Goal: Information Seeking & Learning: Learn about a topic

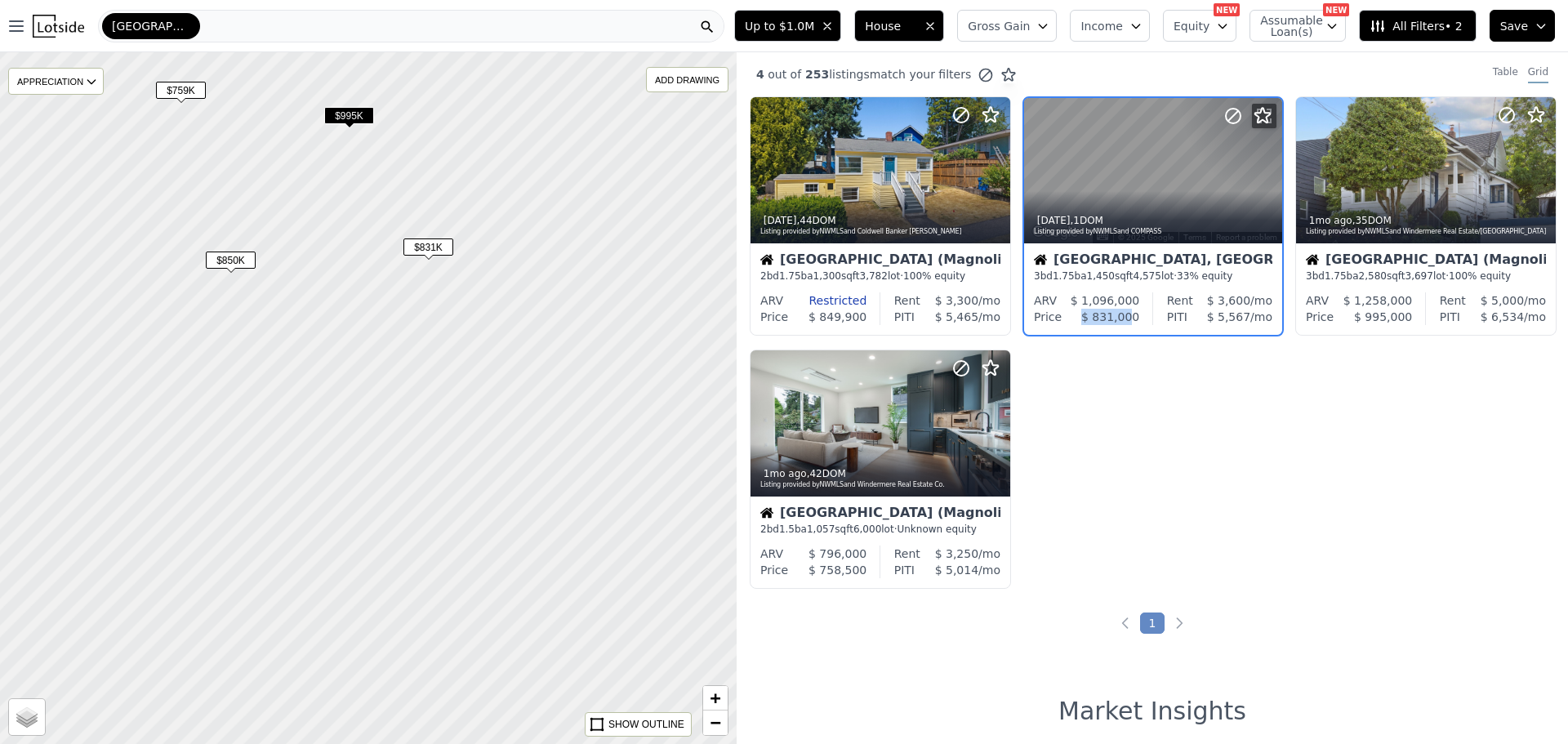
drag, startPoint x: 1083, startPoint y: 407, endPoint x: 1129, endPoint y: 453, distance: 65.1
click at [1129, 453] on div "5d ago , 44 DOM Listing provided by NWMLS and Coldwell Banker Bain Seattle (Mag…" at bounding box center [1152, 349] width 831 height 505
drag, startPoint x: 565, startPoint y: 338, endPoint x: 620, endPoint y: 505, distance: 175.8
click at [634, 561] on div at bounding box center [368, 398] width 884 height 830
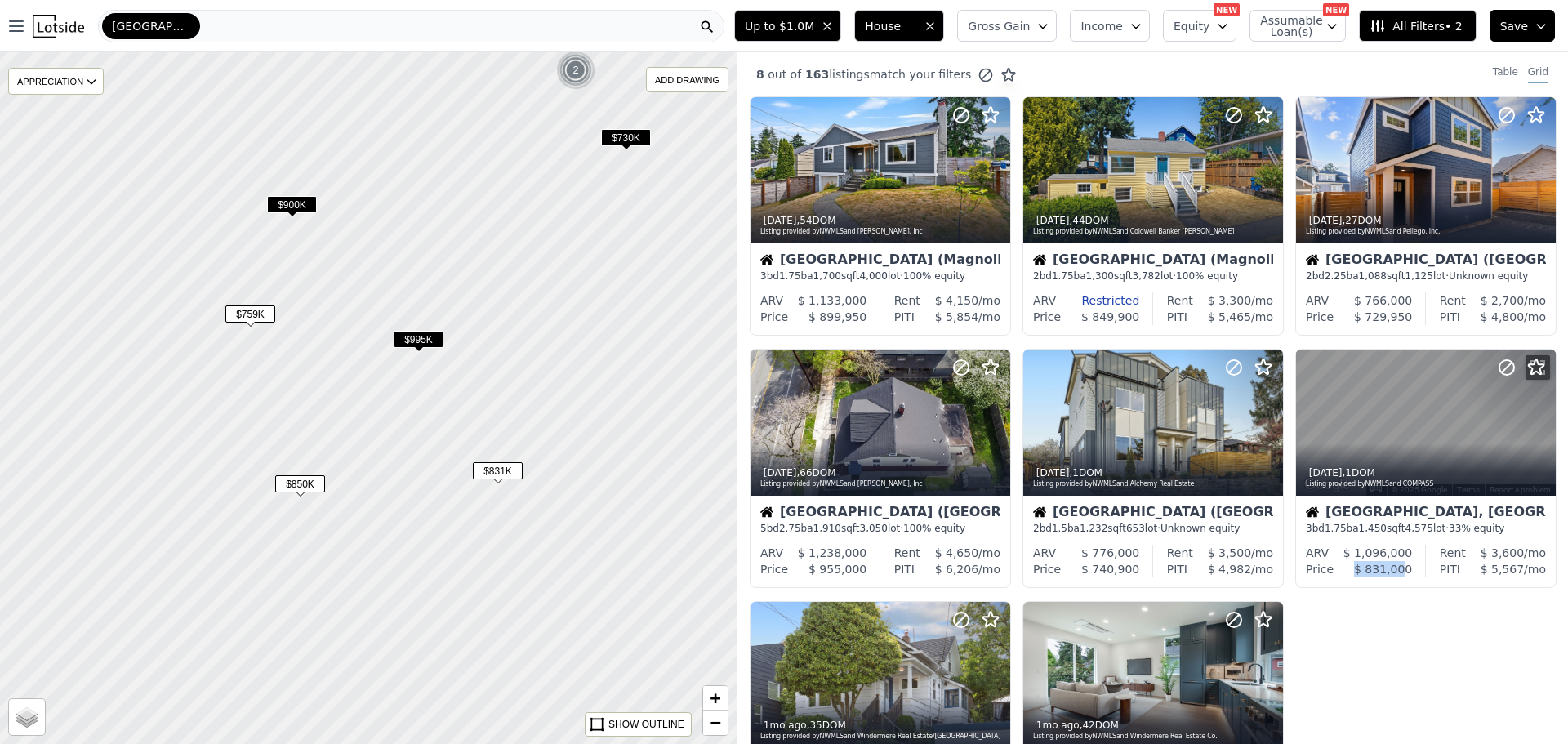
click at [627, 132] on span "$730K" at bounding box center [626, 138] width 50 height 17
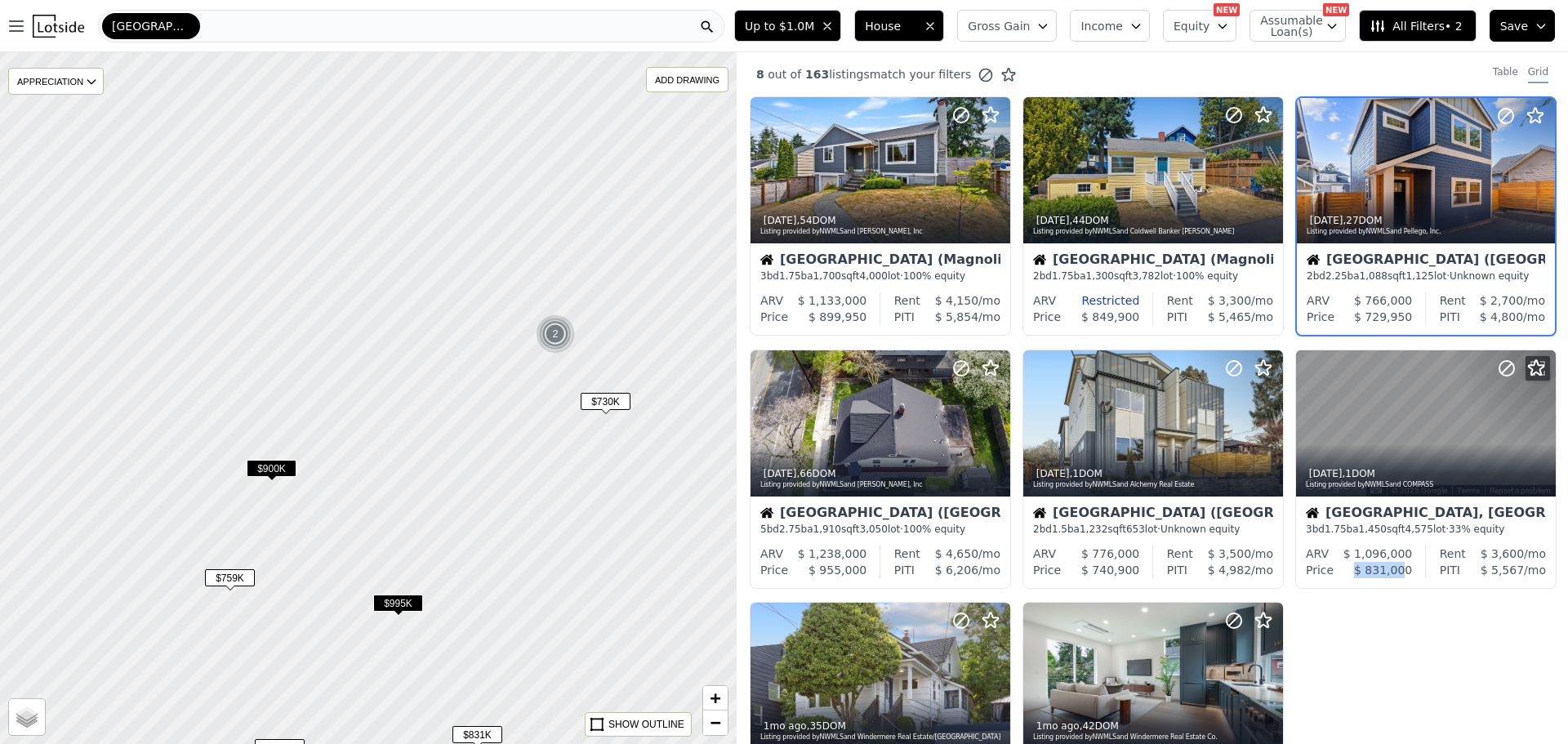
drag, startPoint x: 587, startPoint y: 150, endPoint x: 567, endPoint y: 413, distance: 263.8
click at [567, 413] on div at bounding box center [368, 398] width 884 height 830
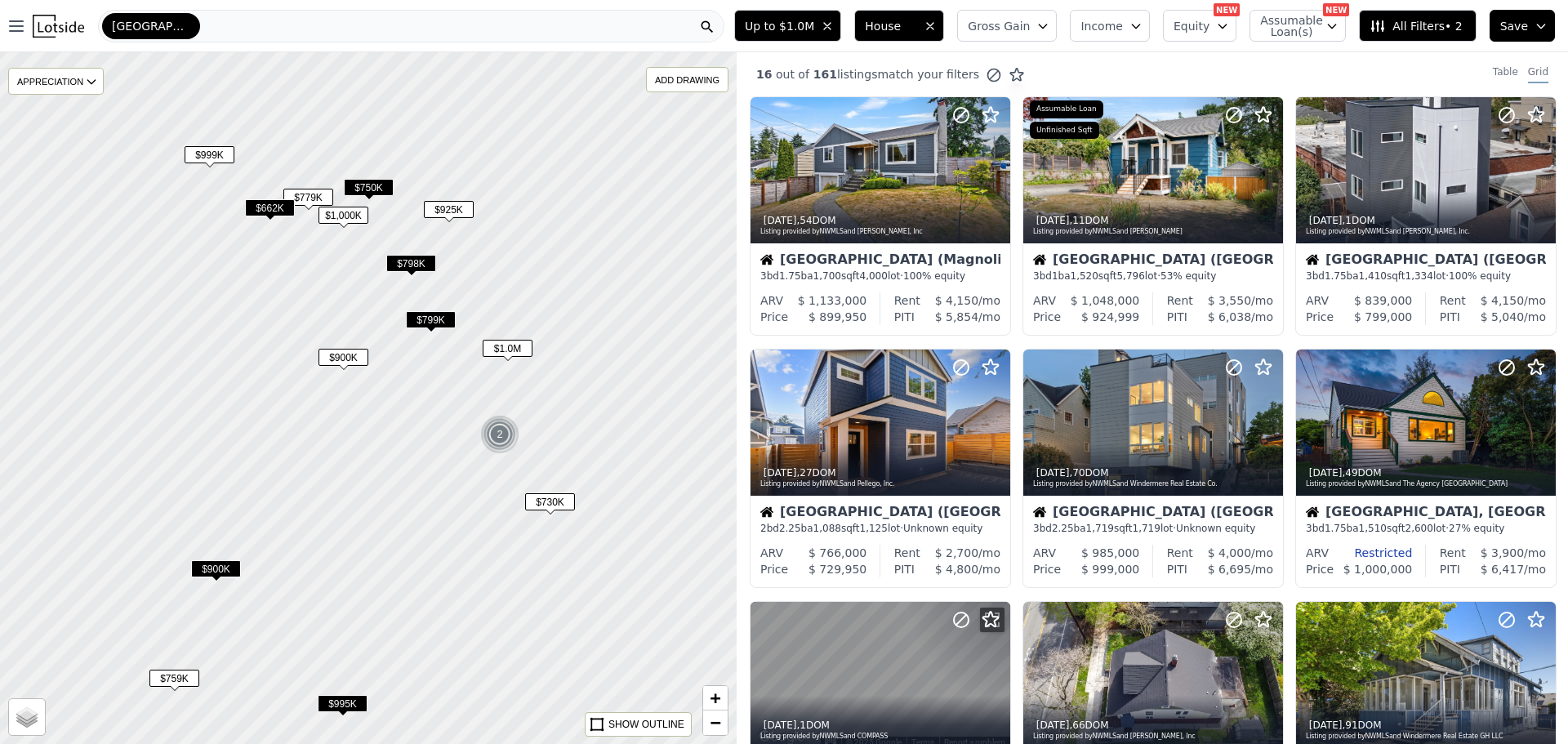
drag, startPoint x: 366, startPoint y: 196, endPoint x: 310, endPoint y: 297, distance: 115.5
click at [310, 297] on div at bounding box center [368, 398] width 884 height 830
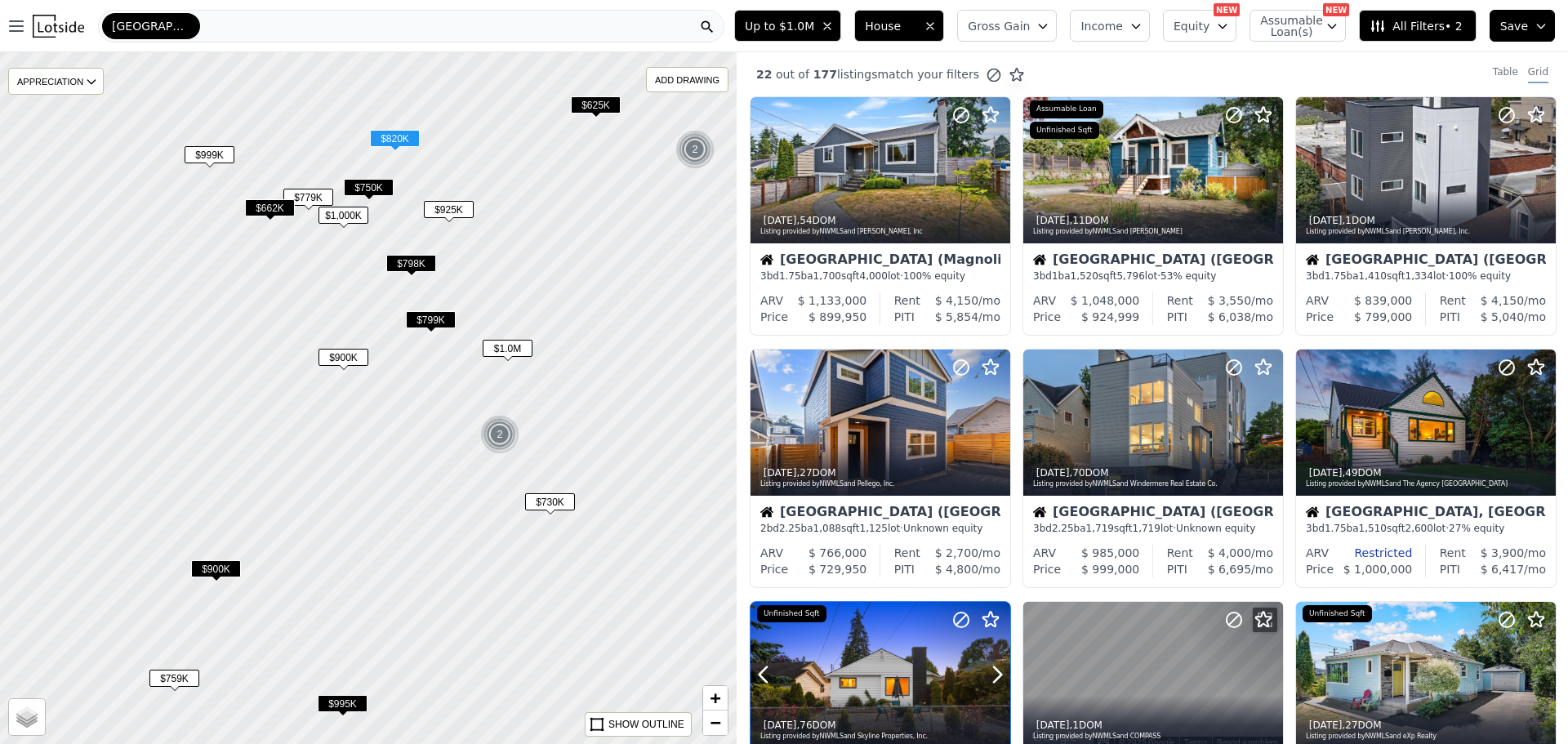
scroll to position [82, 0]
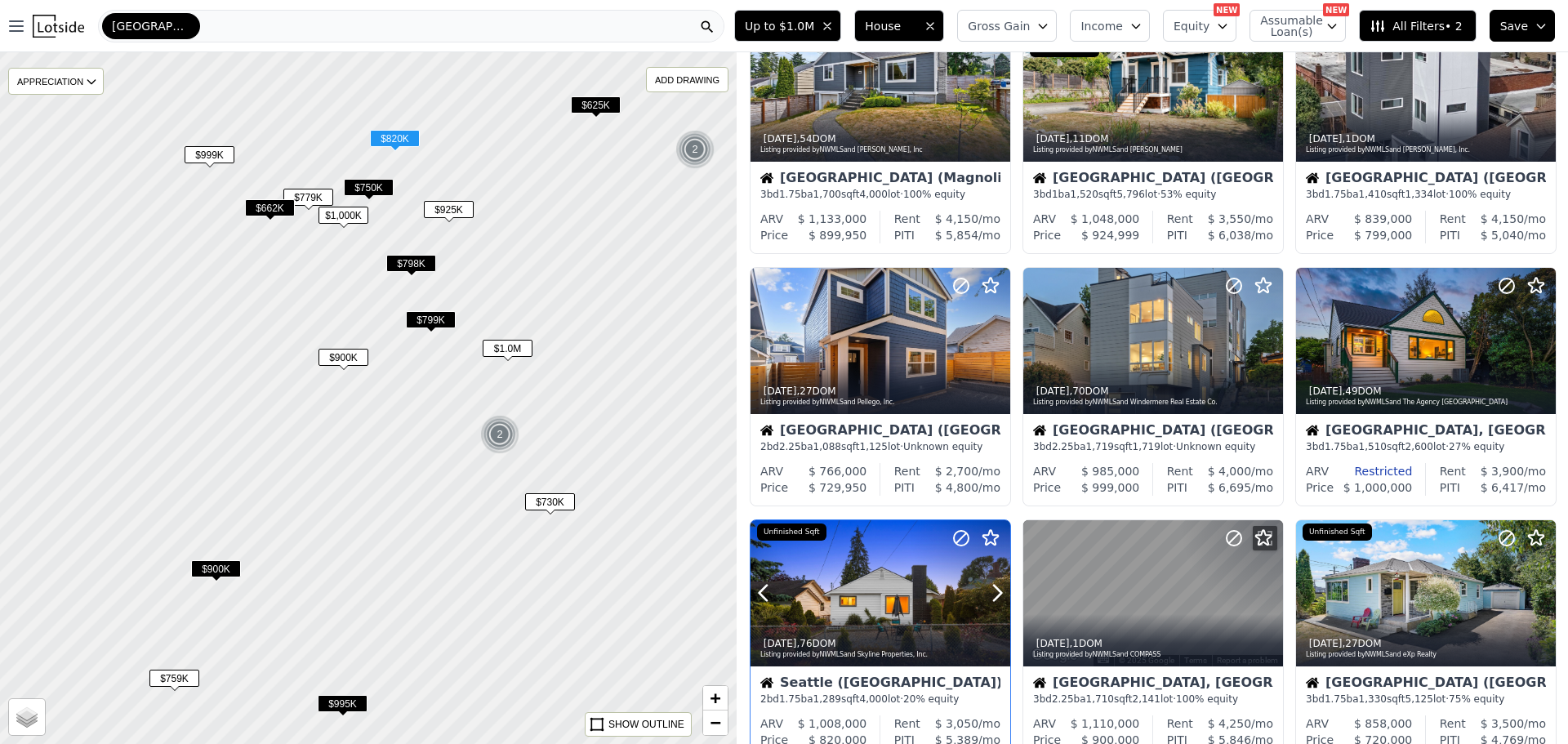
click at [835, 588] on div at bounding box center [881, 593] width 260 height 146
click at [453, 208] on span "$925K" at bounding box center [449, 210] width 50 height 17
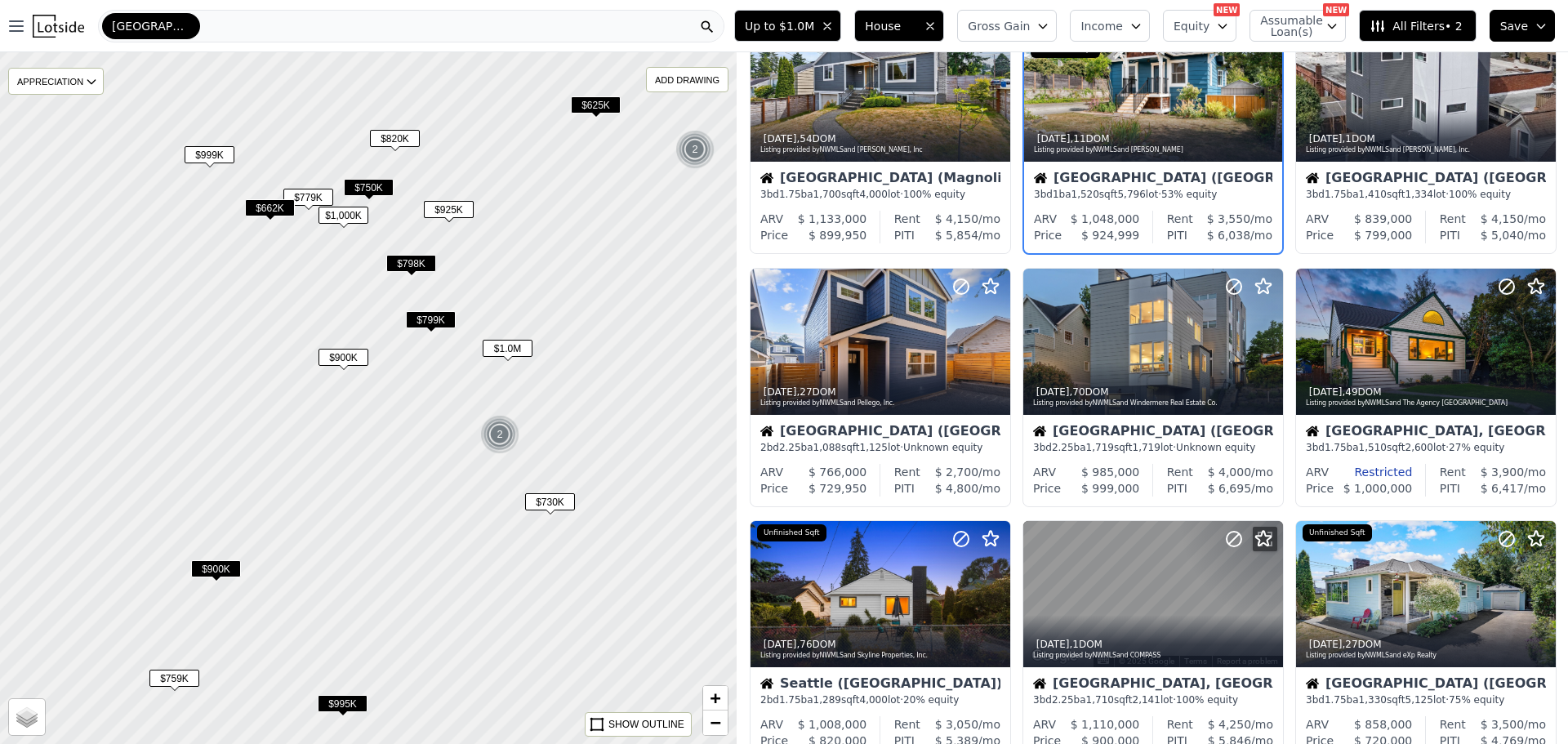
scroll to position [0, 0]
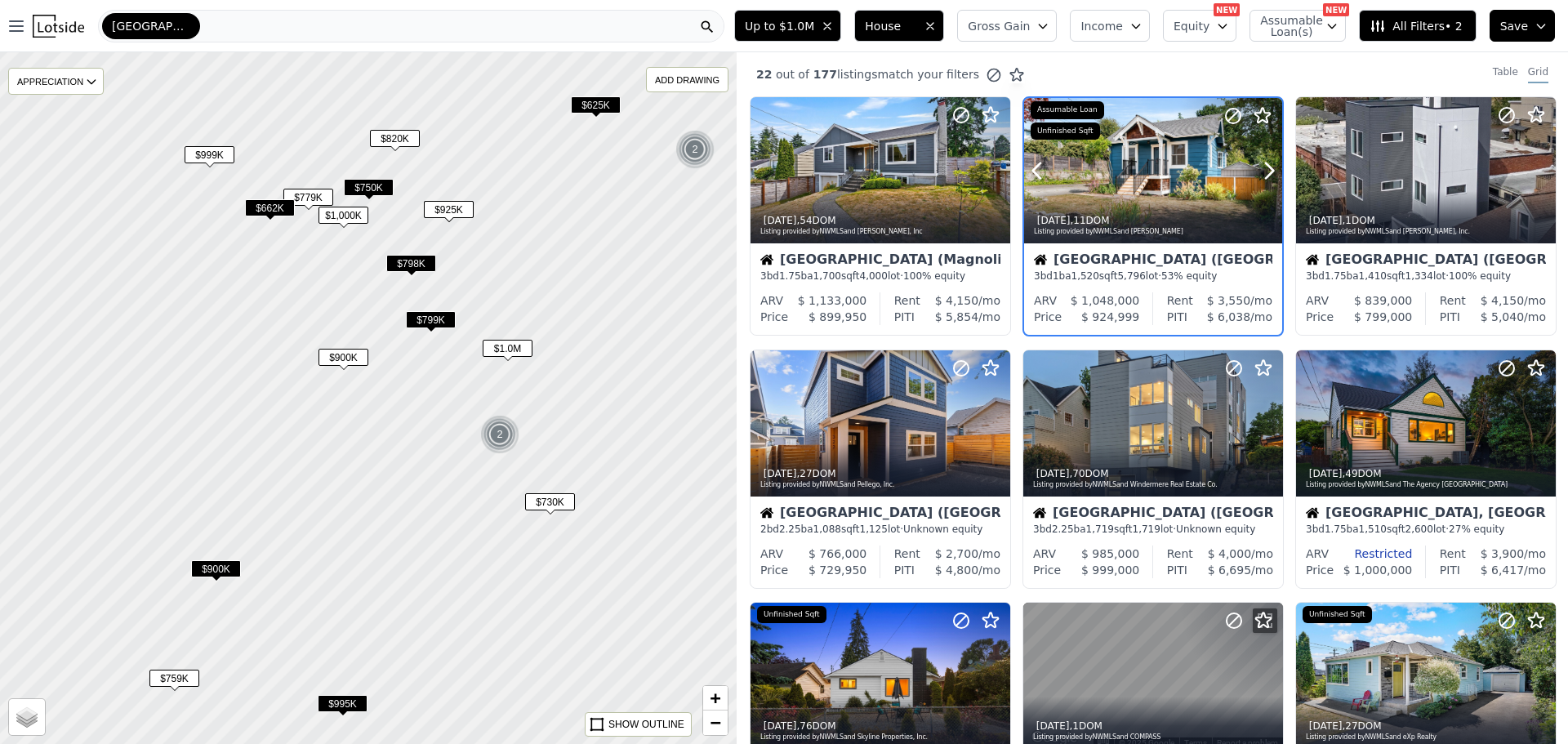
click at [1133, 176] on div at bounding box center [1153, 171] width 258 height 145
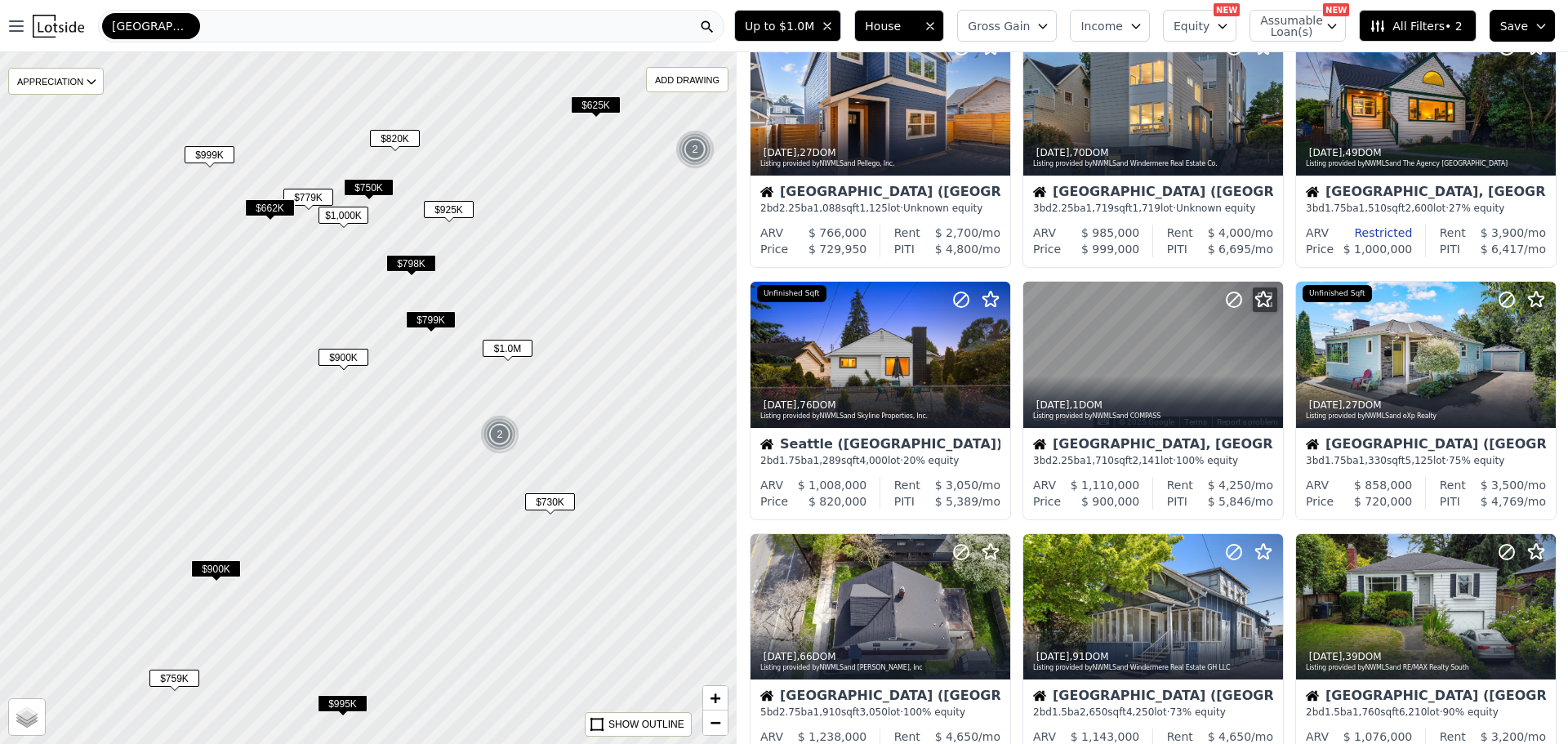
scroll to position [409, 0]
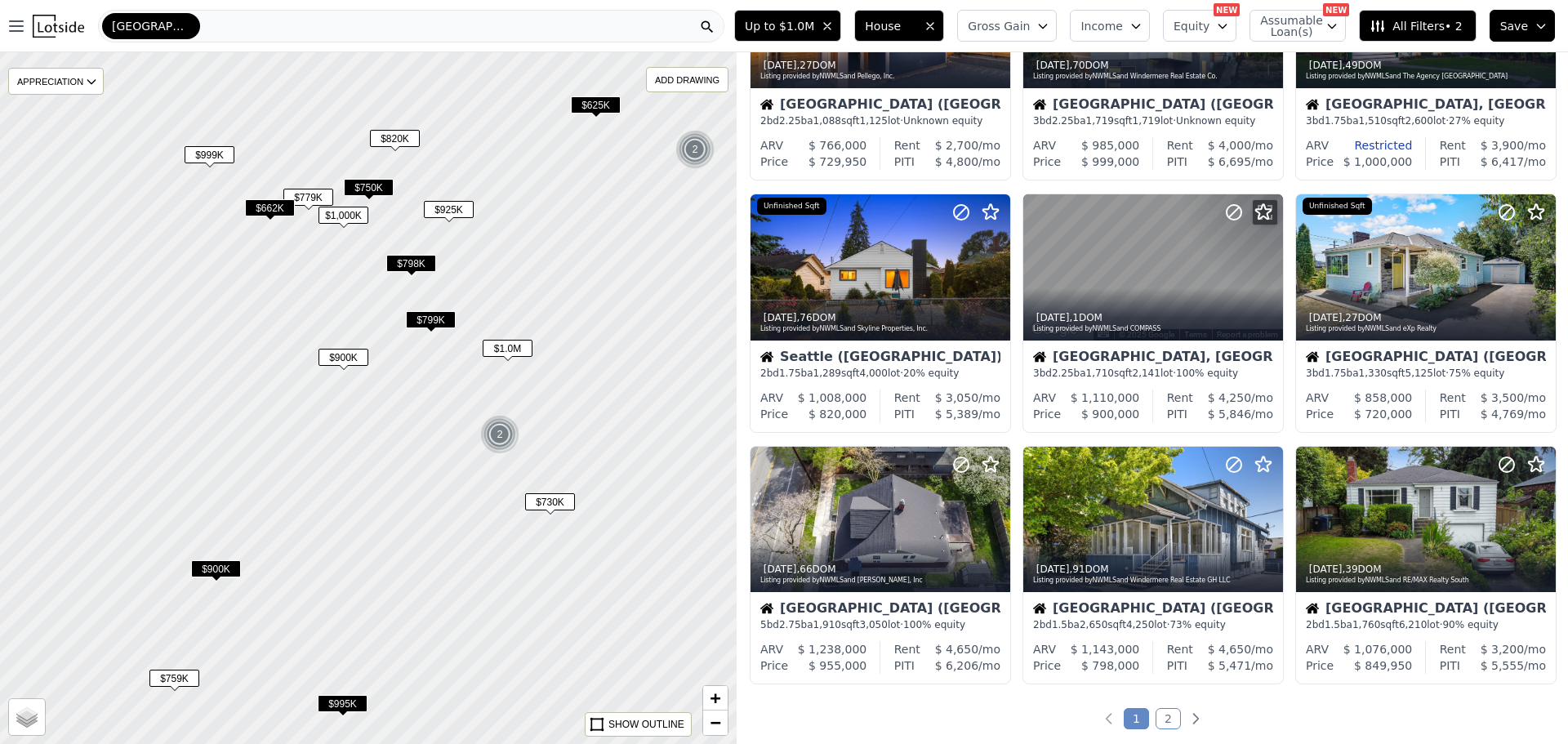
click at [1159, 717] on link "2" at bounding box center [1169, 718] width 26 height 21
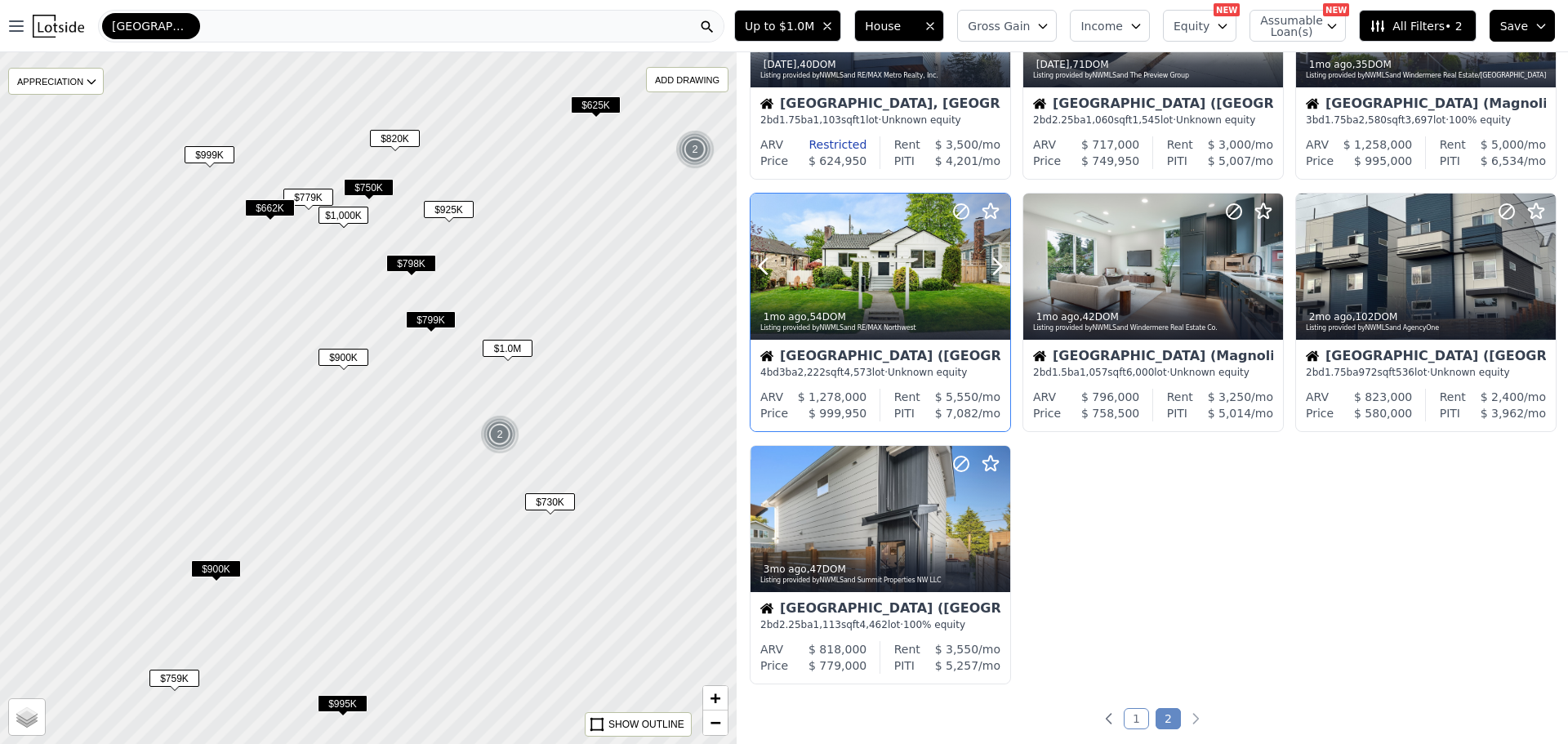
click at [858, 275] on div at bounding box center [881, 266] width 260 height 146
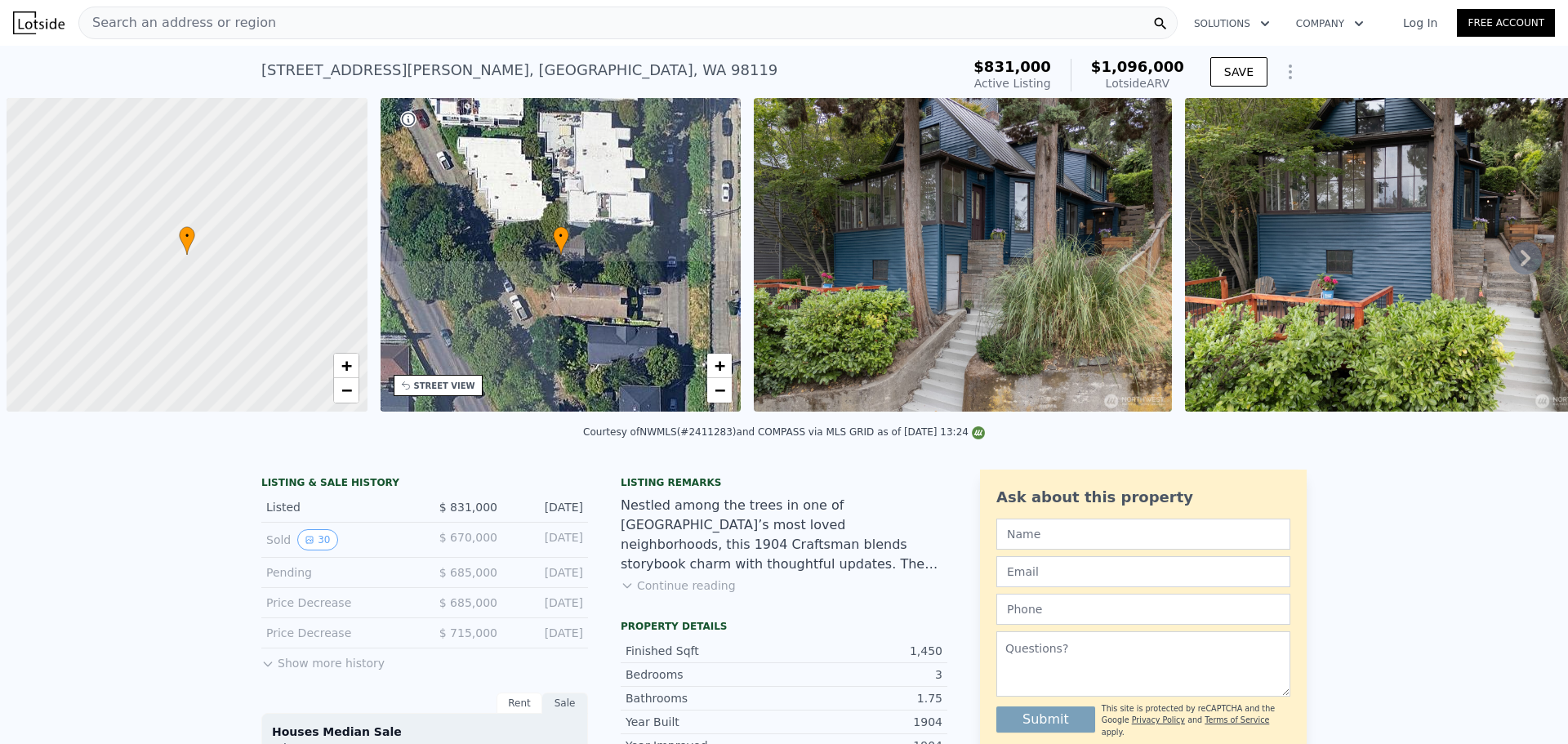
scroll to position [0, 7]
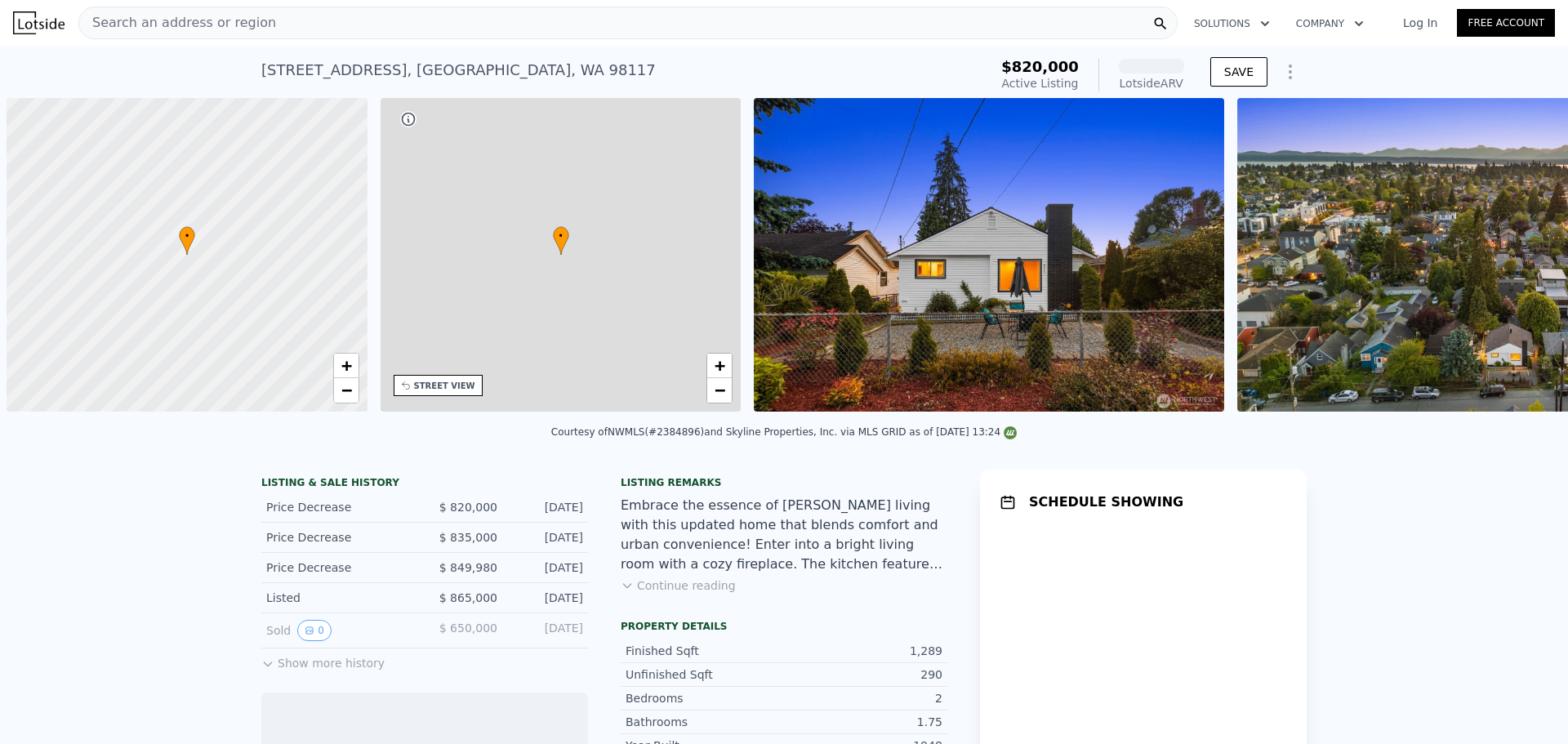
scroll to position [0, 7]
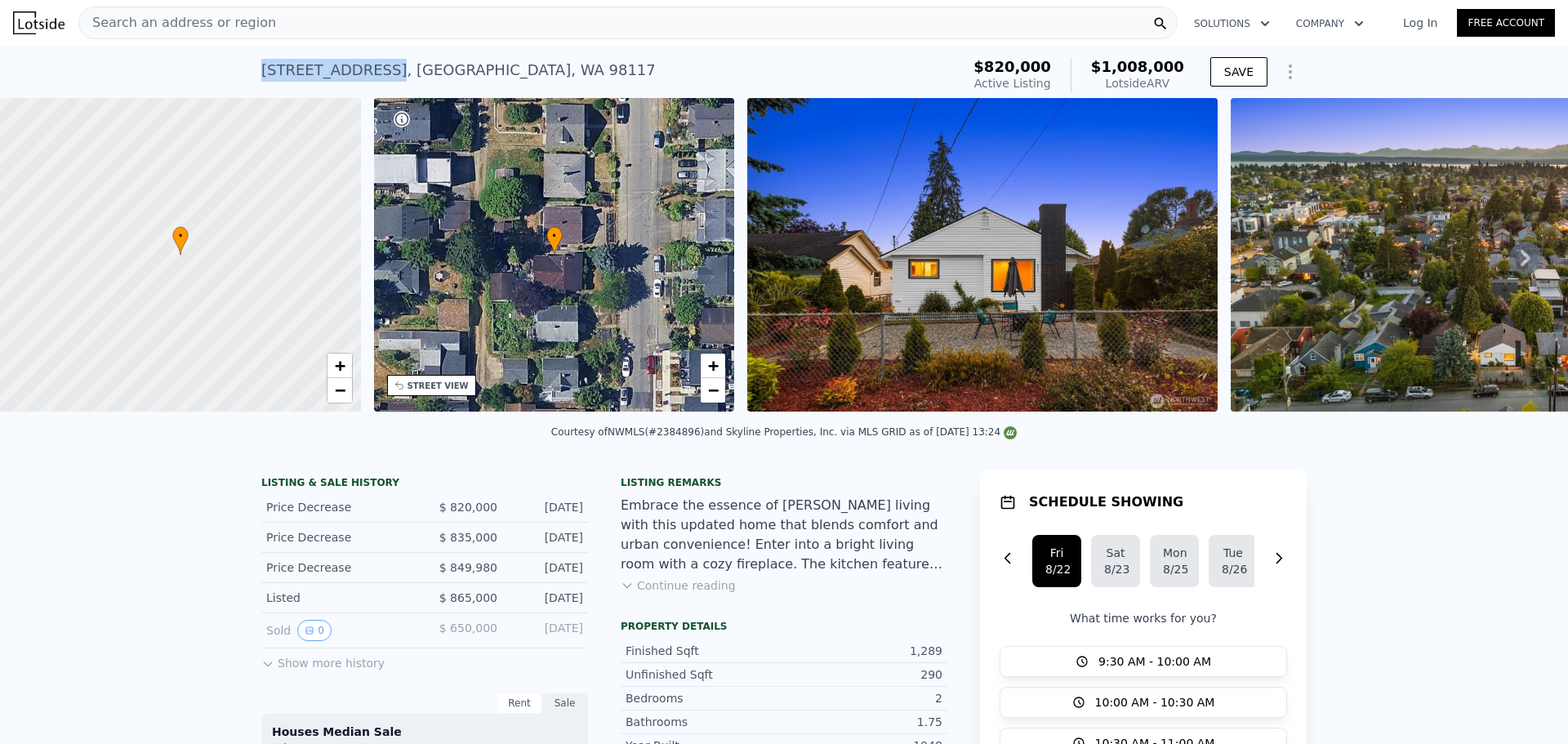
drag, startPoint x: 256, startPoint y: 71, endPoint x: 374, endPoint y: 76, distance: 118.1
click at [374, 76] on div "8535 16th Ave NW , Seattle , WA 98117" at bounding box center [458, 70] width 394 height 23
copy div "8535 16th Ave NW"
drag, startPoint x: 663, startPoint y: 443, endPoint x: 701, endPoint y: 444, distance: 38.0
click at [701, 438] on div "Courtesy of NWMLS (#2384896) and Skyline Properties, Inc. via MLS GRID as of 08…" at bounding box center [784, 432] width 465 height 11
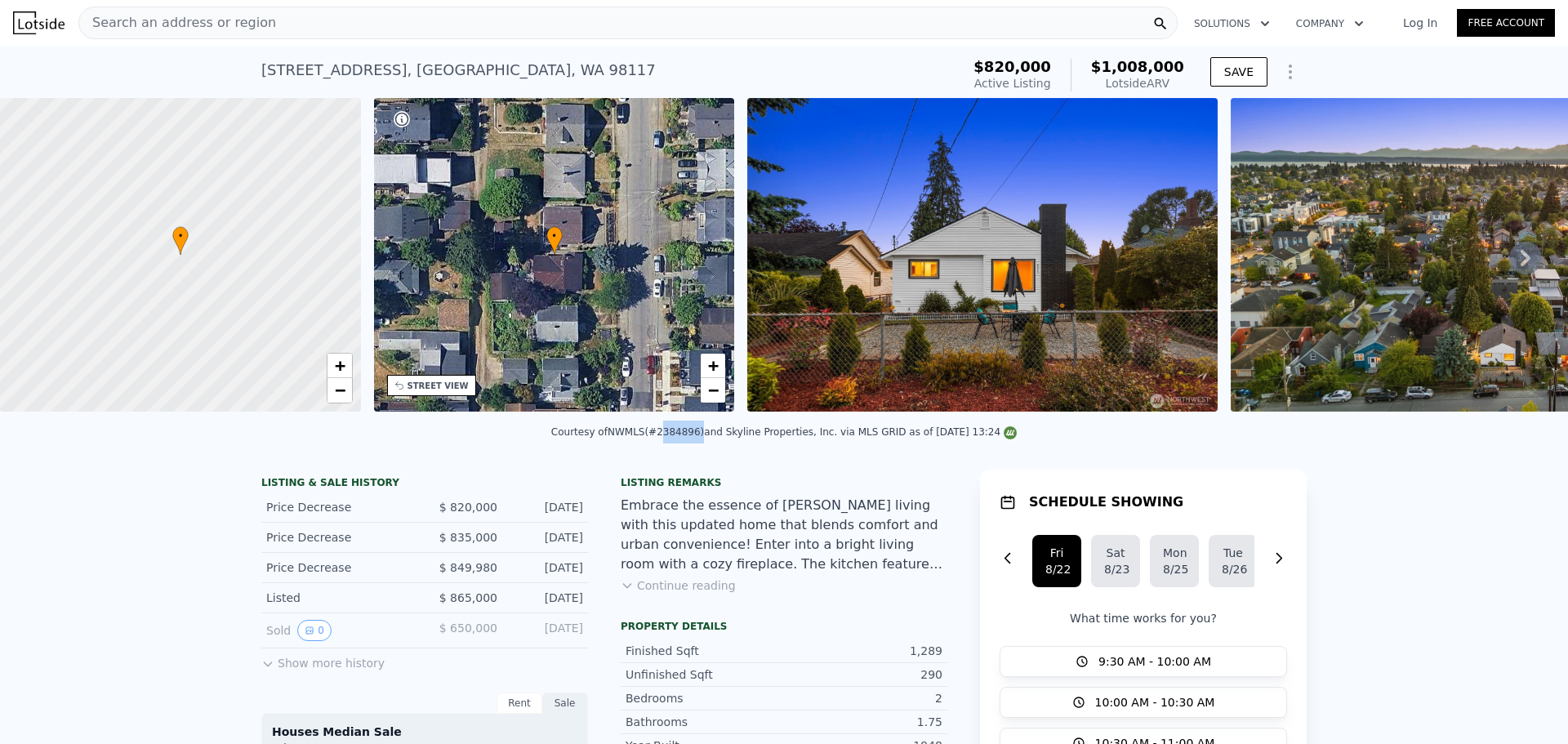
copy div "2384896"
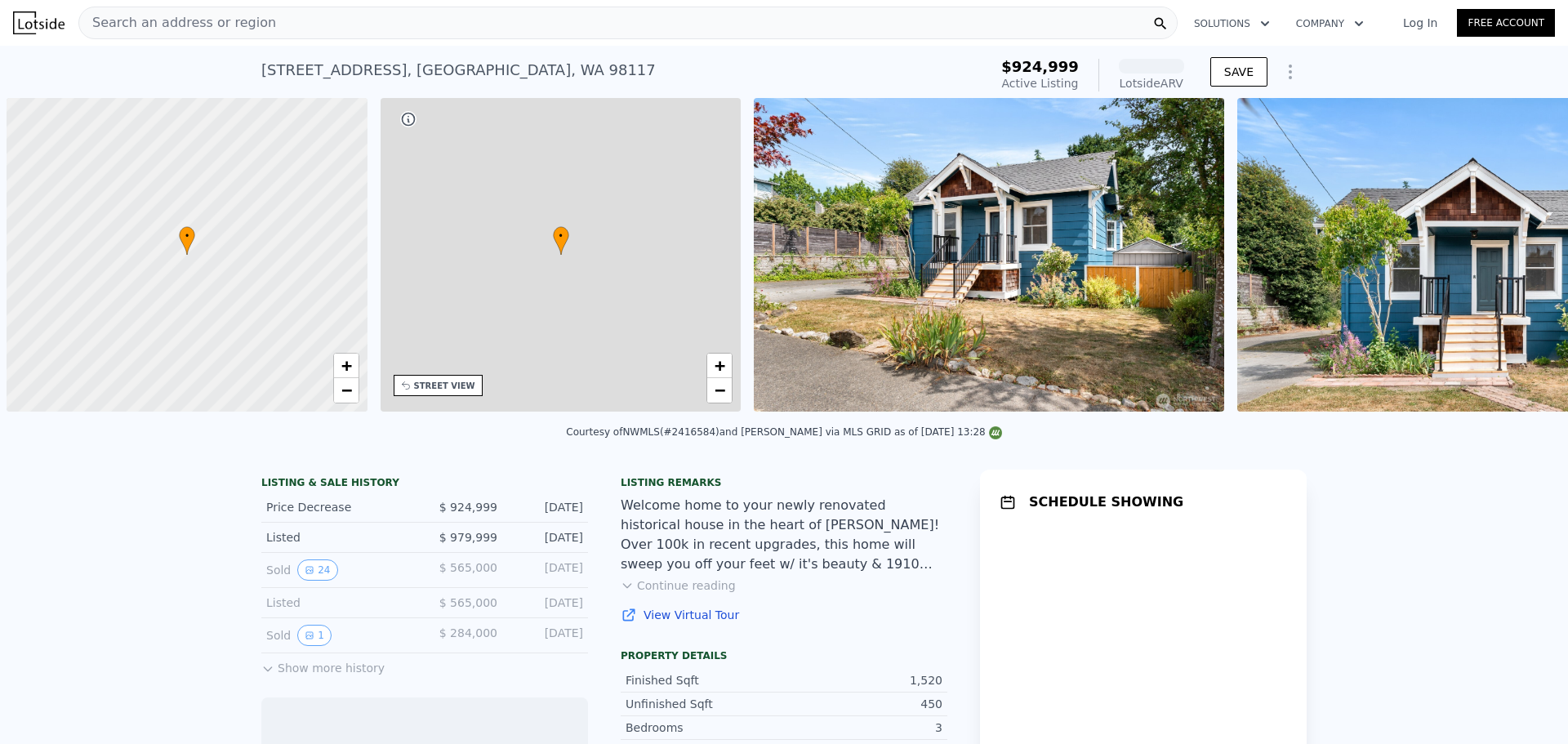
scroll to position [0, 7]
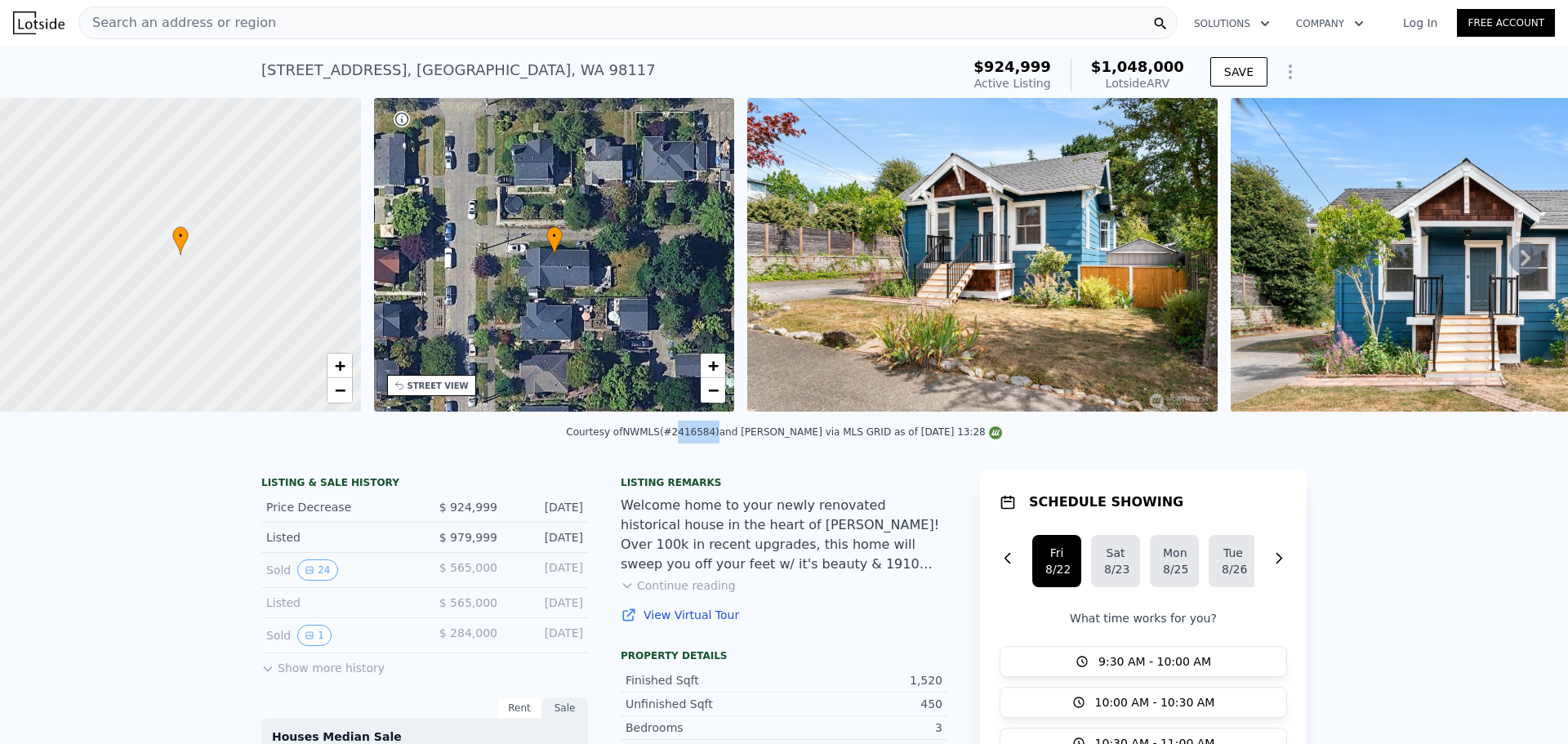
drag, startPoint x: 660, startPoint y: 446, endPoint x: 695, endPoint y: 442, distance: 35.2
click at [695, 438] on div "Courtesy of NWMLS (#2416584) and [PERSON_NAME] via MLS GRID as of [DATE] 13:28" at bounding box center [783, 432] width 435 height 11
copy div "2416584"
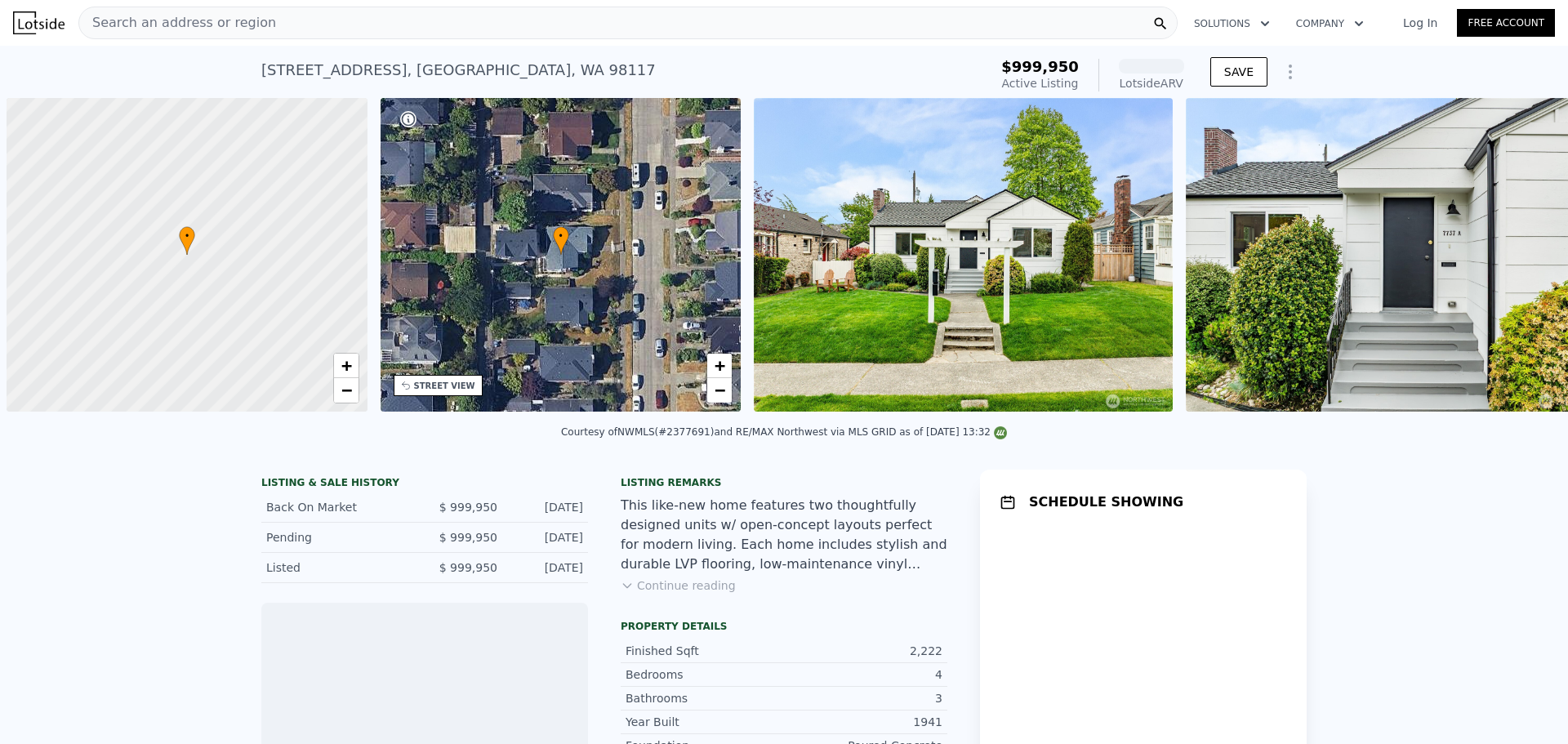
scroll to position [0, 7]
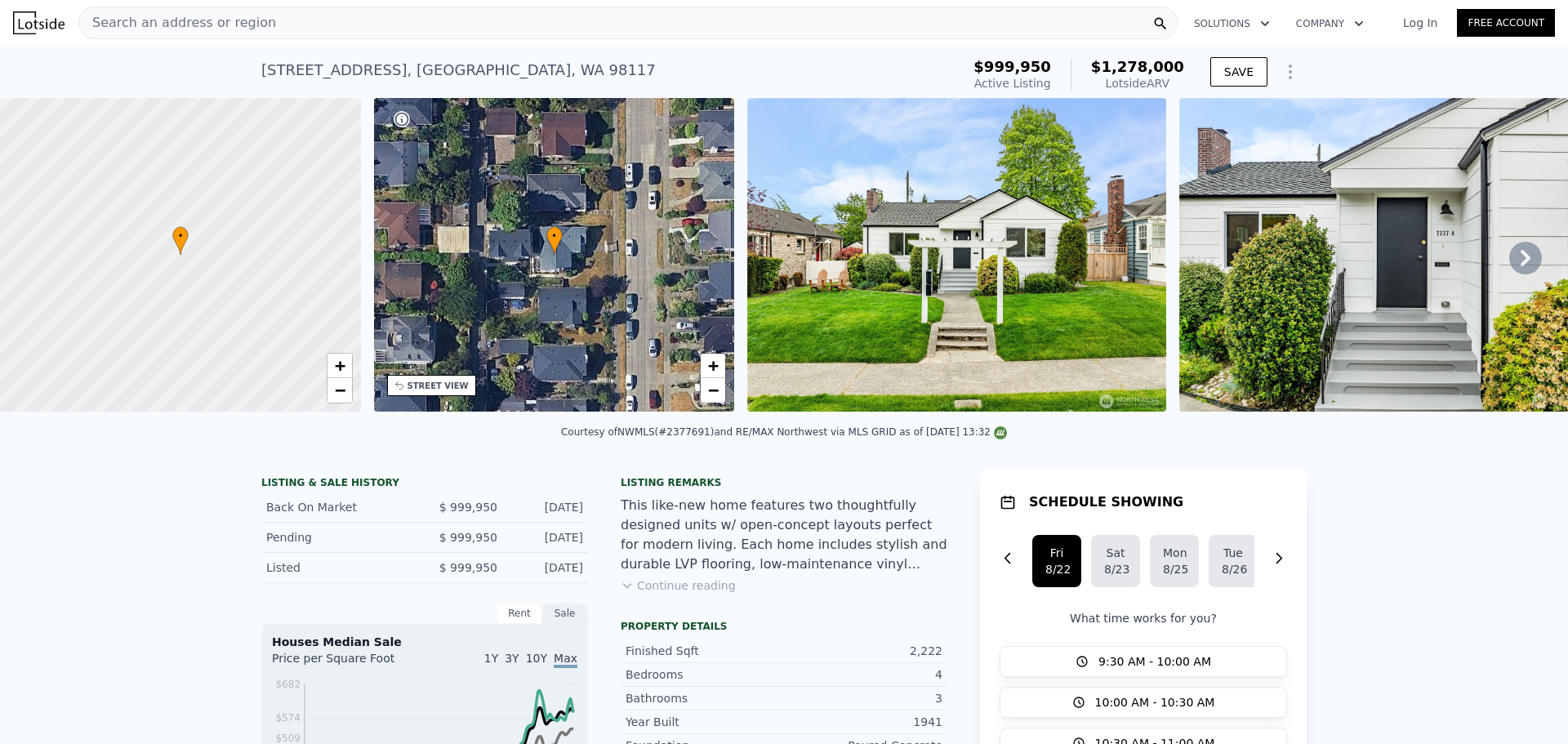
drag, startPoint x: 672, startPoint y: 444, endPoint x: 710, endPoint y: 434, distance: 39.3
click at [710, 434] on div "Courtesy of NWMLS (#2377691) and RE/MAX Northwest via MLS GRID as of 08/21/2025…" at bounding box center [784, 437] width 1568 height 39
copy div "2377691)"
